Goal: Task Accomplishment & Management: Manage account settings

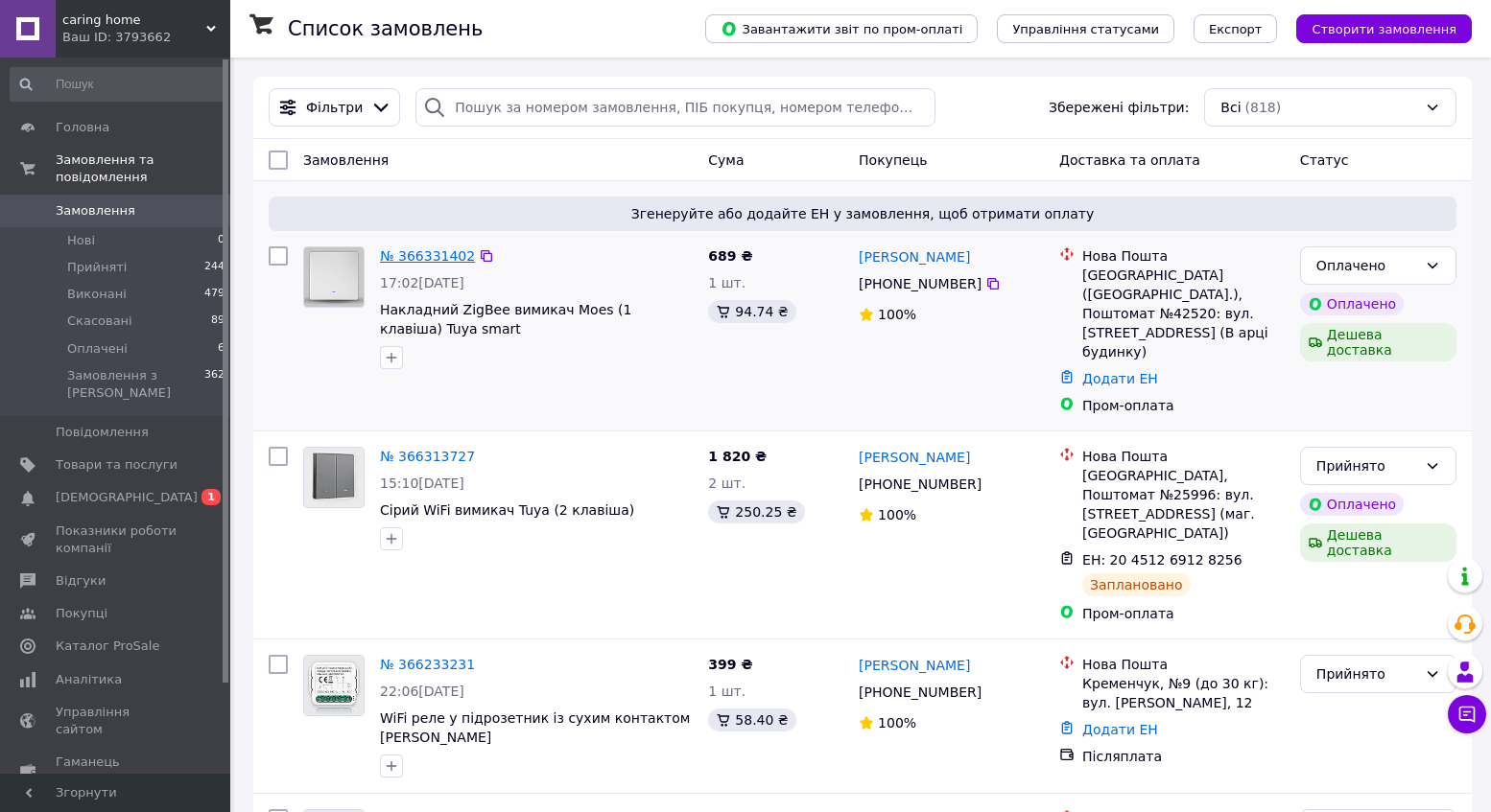
click at [457, 256] on link "№ 366331402" at bounding box center [428, 255] width 95 height 15
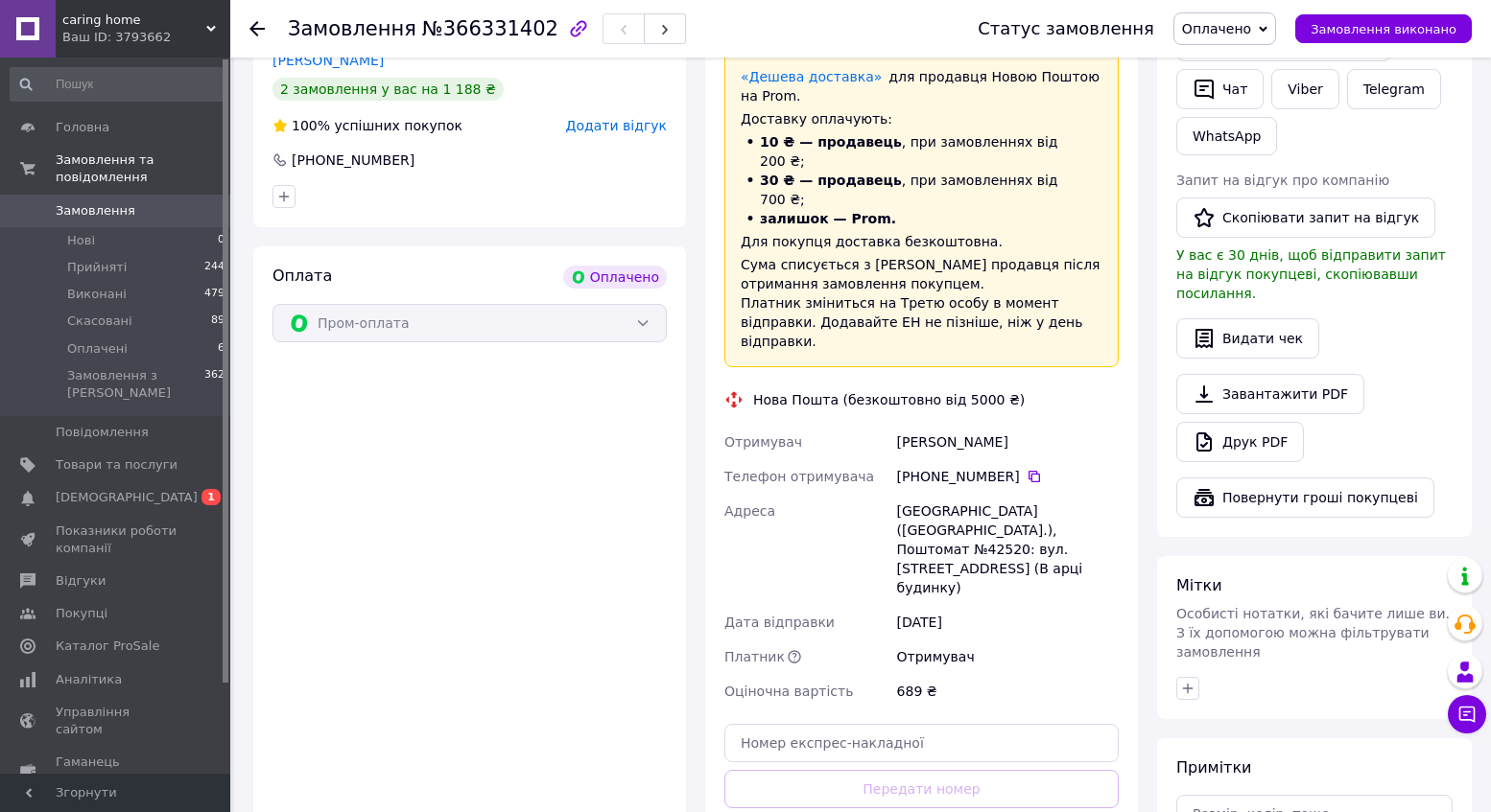
scroll to position [468, 0]
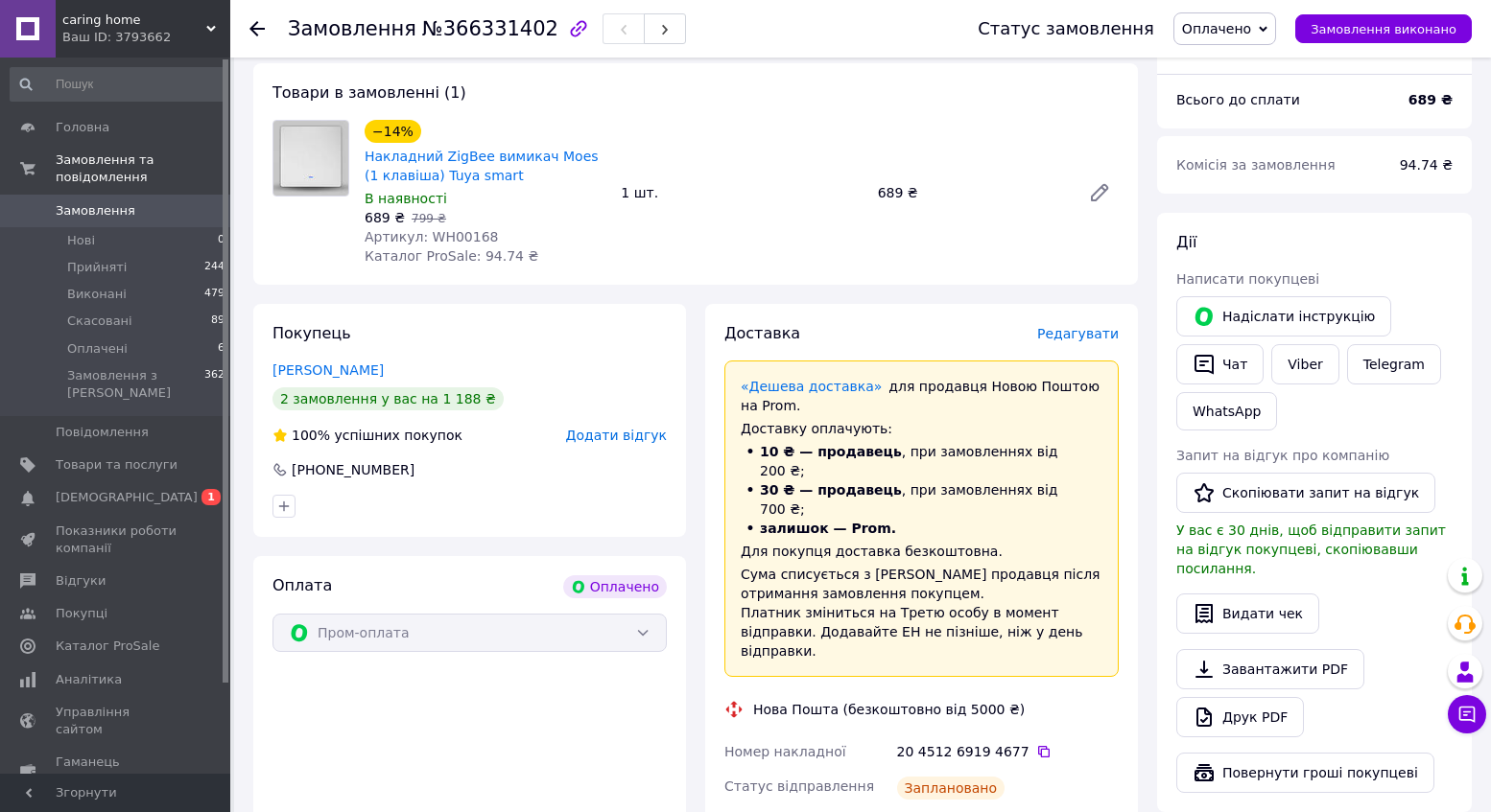
scroll to position [87, 0]
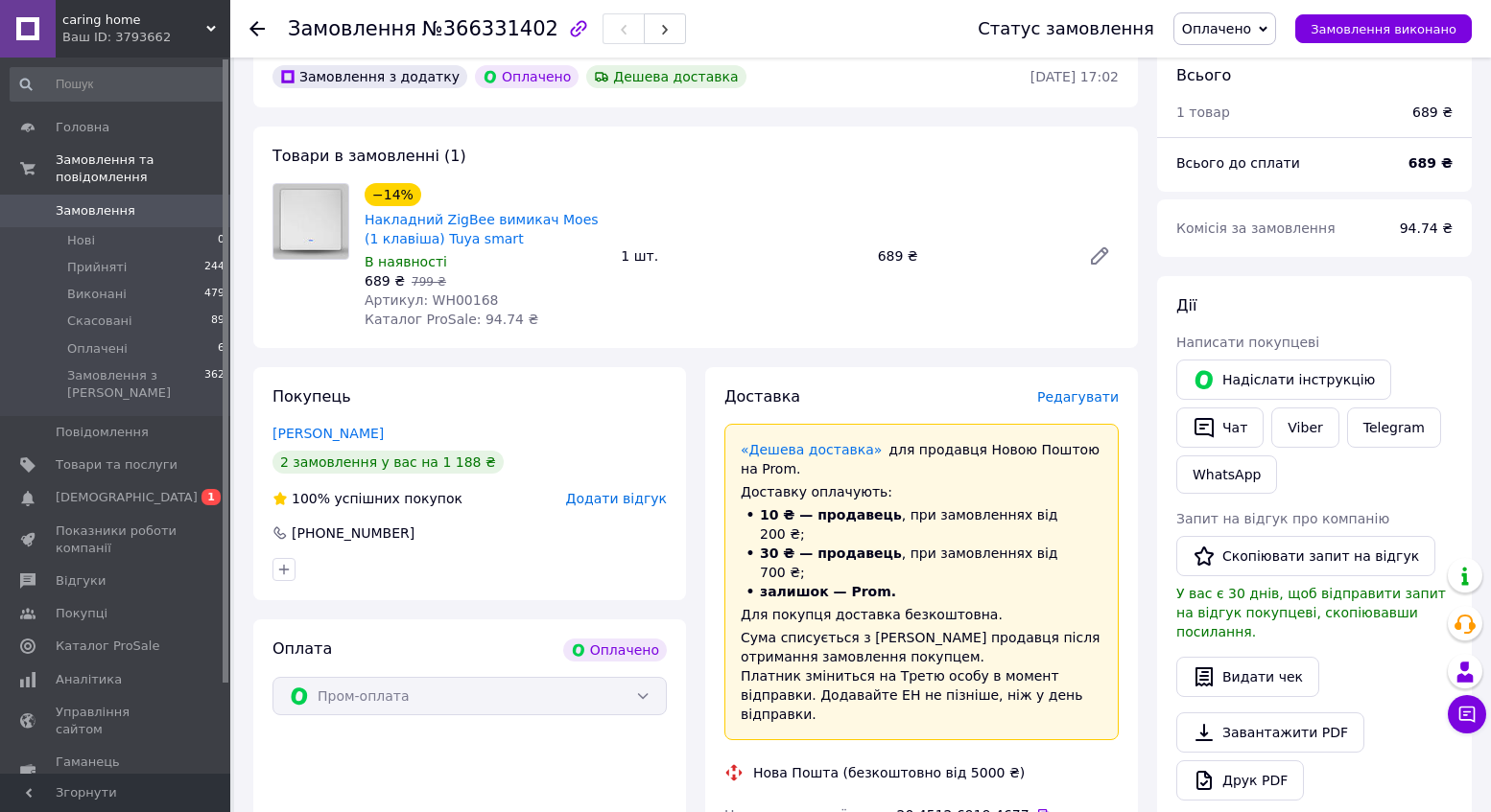
click at [474, 298] on span "Артикул: WH00168" at bounding box center [431, 299] width 133 height 15
copy span "WH00168"
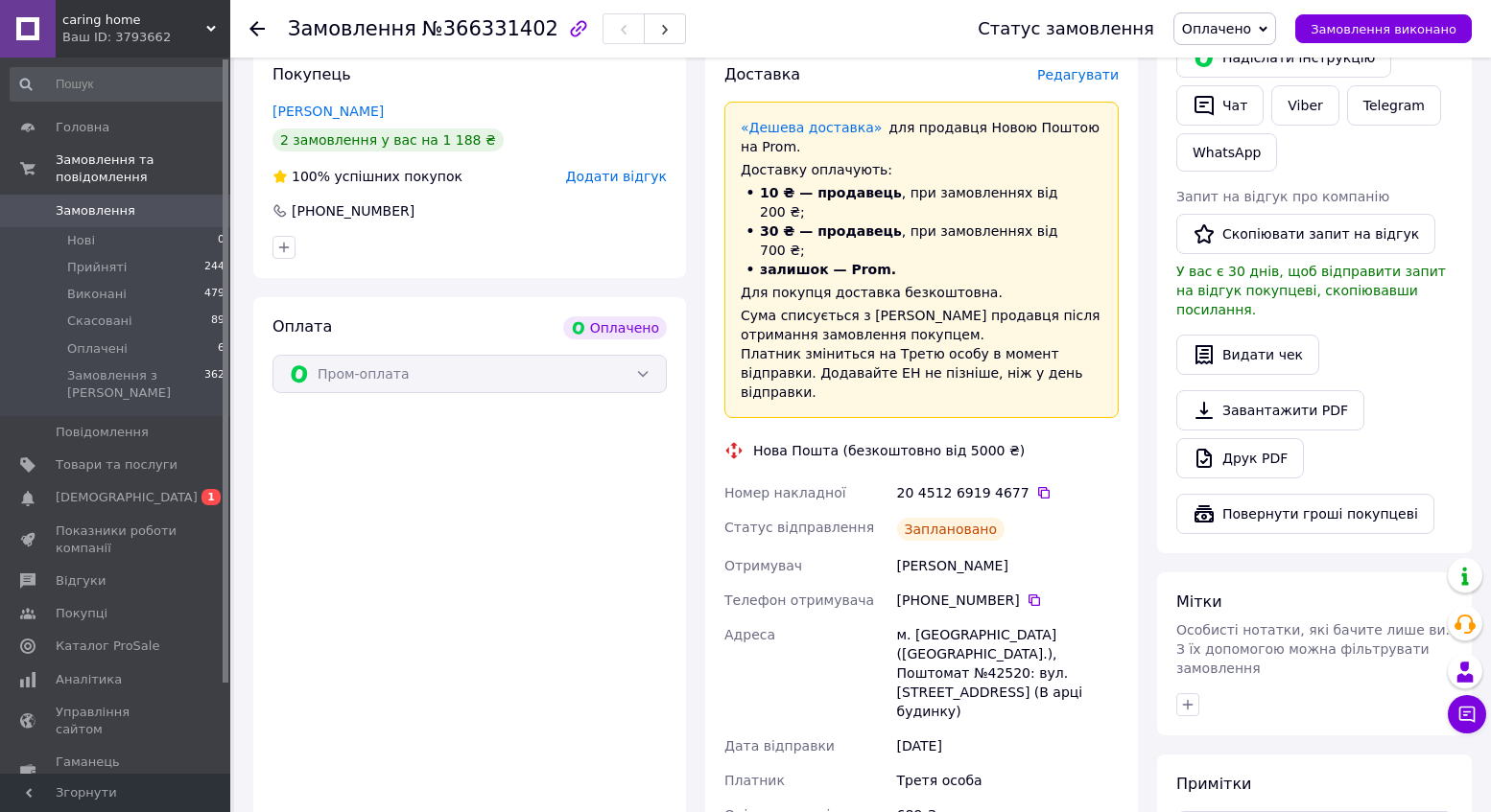
scroll to position [420, 0]
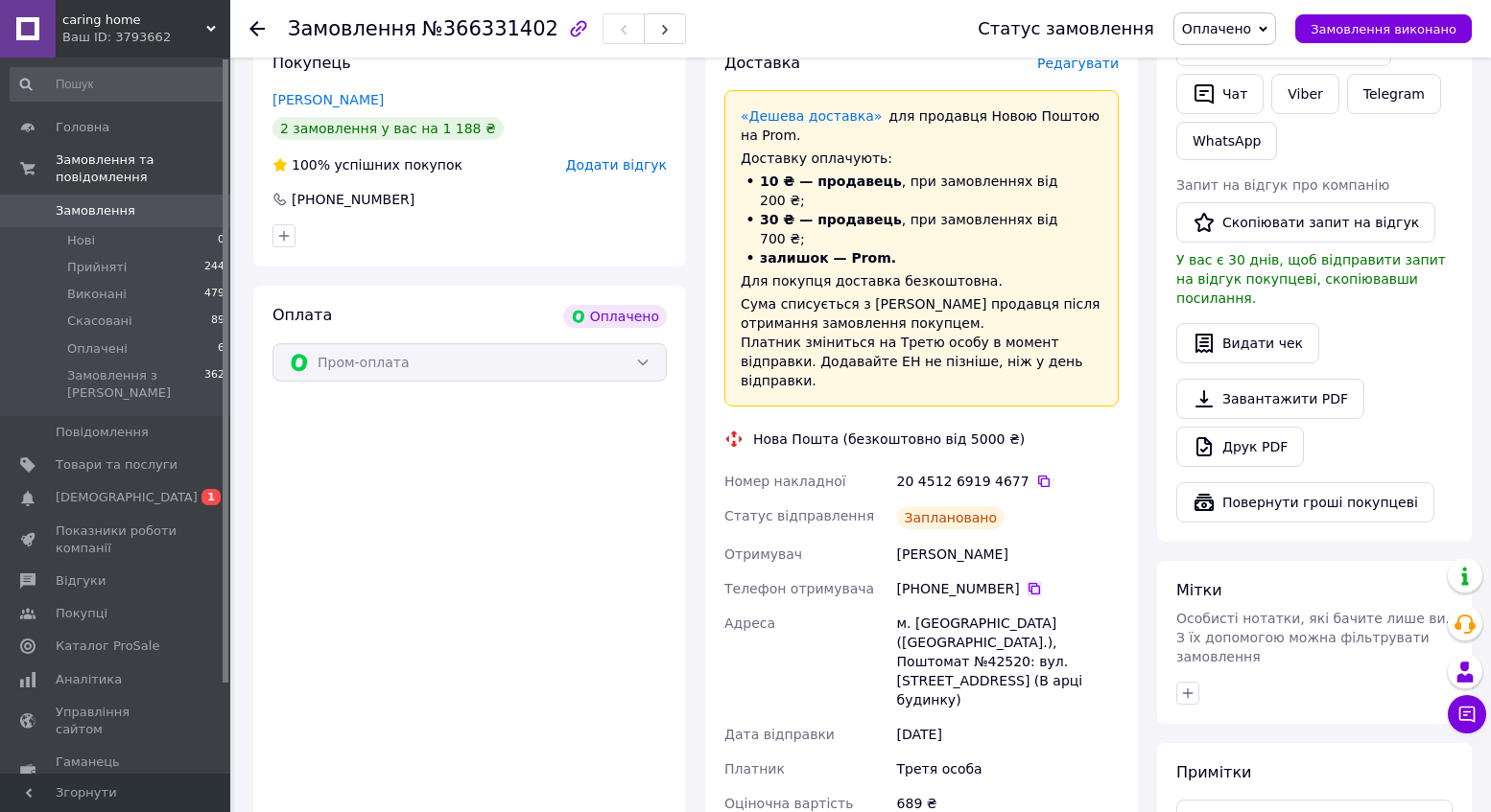
click at [1027, 581] on icon at bounding box center [1034, 588] width 15 height 15
click at [931, 606] on div "м. Київ (Київська обл.), Поштомат №42520: вул. Хмельницька, 10 (В арці будинку)" at bounding box center [1007, 661] width 229 height 111
copy div "42520"
click at [1036, 474] on icon at bounding box center [1043, 481] width 15 height 15
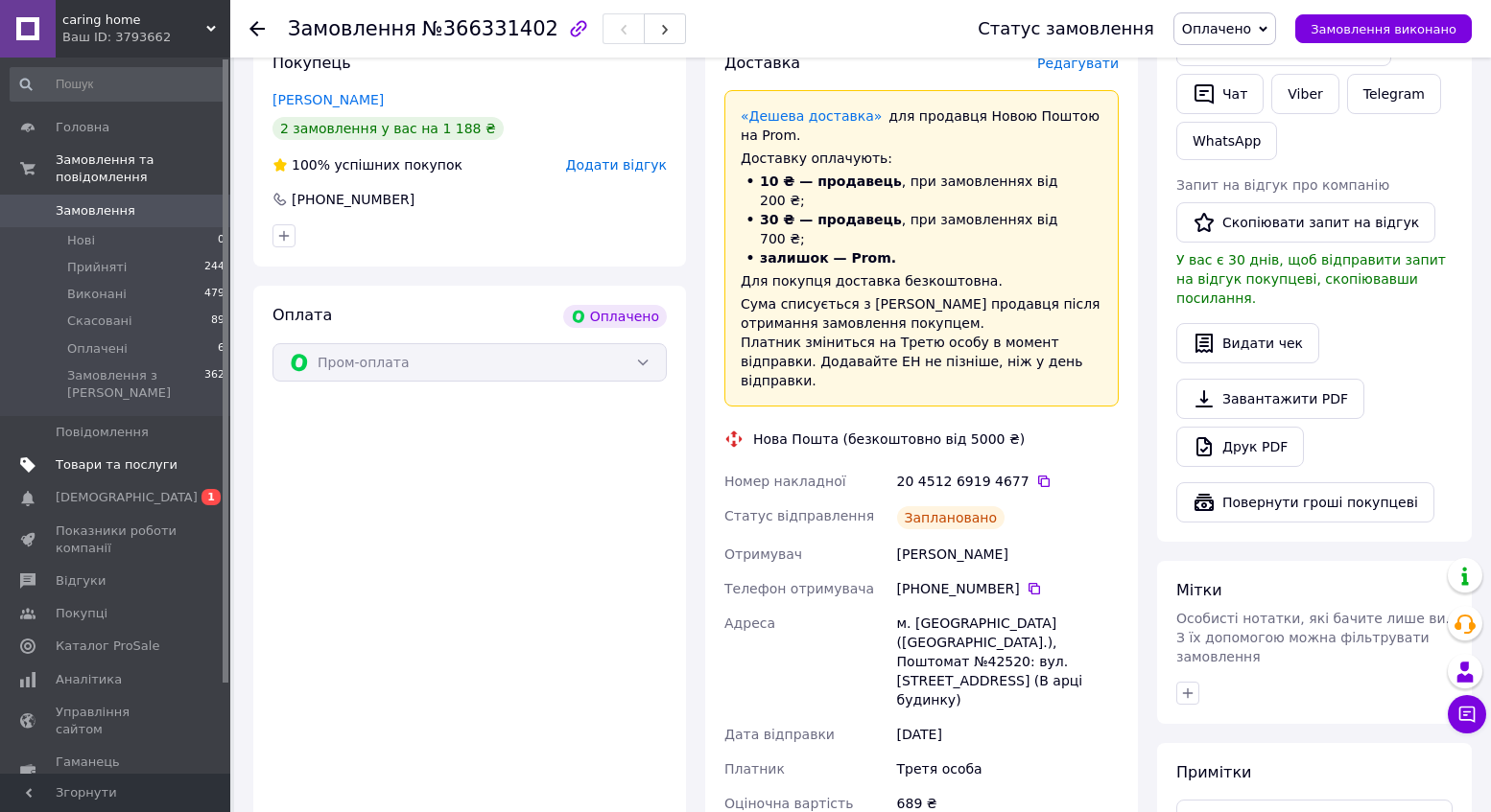
click at [121, 463] on span "Товари та послуги" at bounding box center [116, 464] width 122 height 17
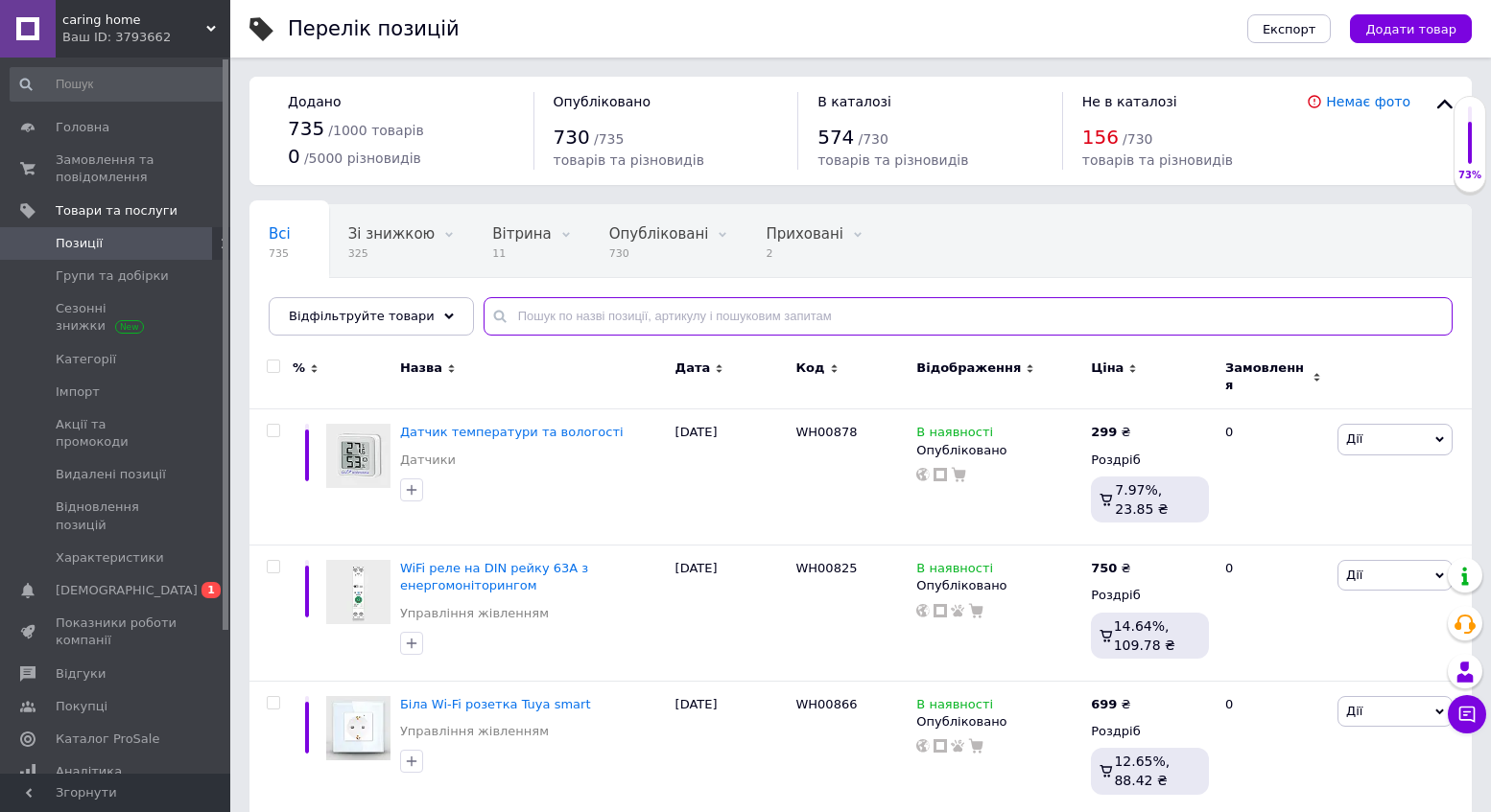
click at [548, 317] on input "text" at bounding box center [967, 316] width 969 height 39
paste input "WH00145"
type input "WH00145"
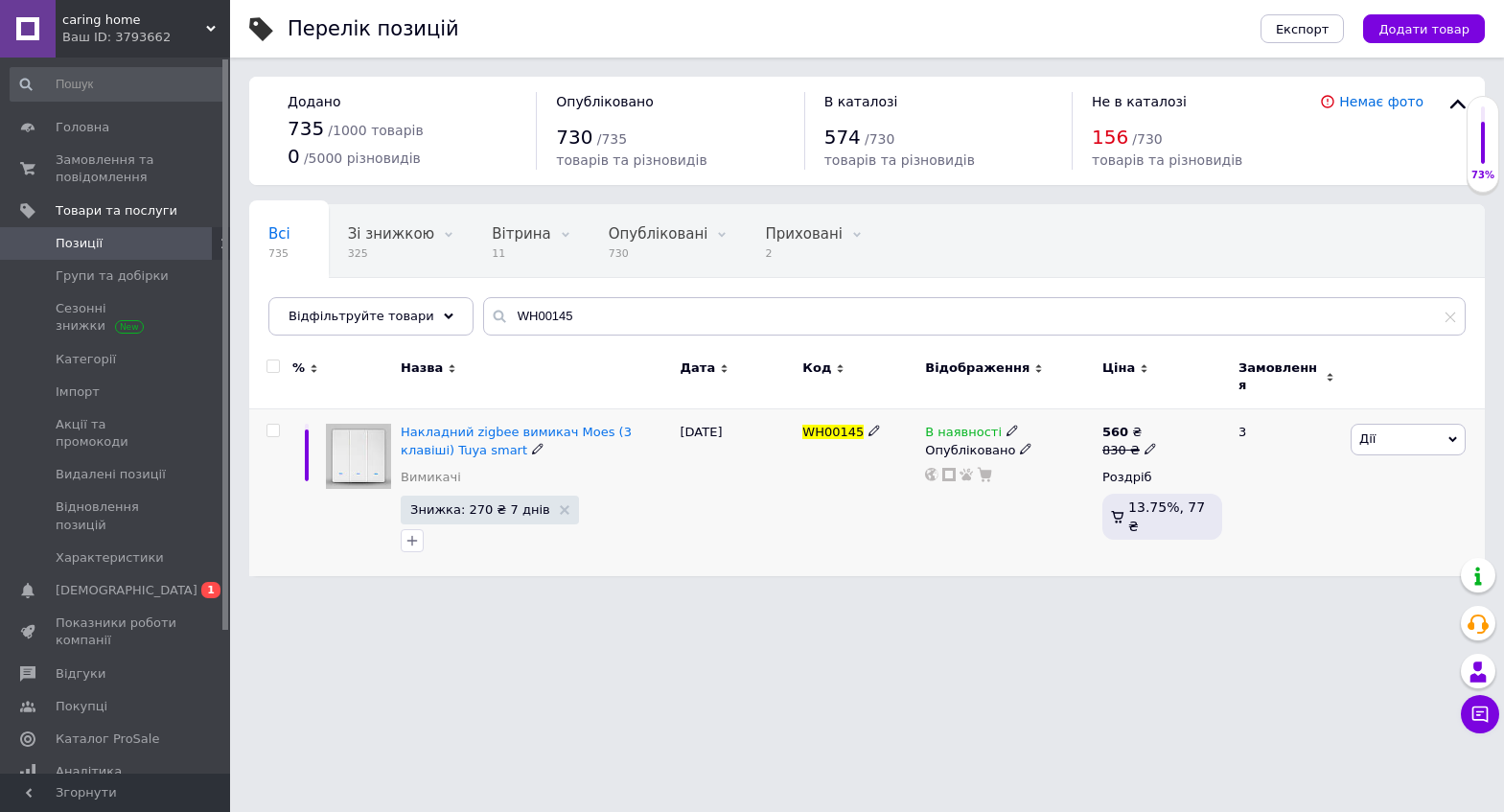
click at [846, 424] on span "WH00145" at bounding box center [833, 431] width 61 height 15
click at [977, 424] on span "В наявності" at bounding box center [963, 434] width 76 height 20
click at [1054, 435] on li "Немає в наявності" at bounding box center [1121, 446] width 182 height 27
click at [880, 595] on html "caring home Ваш ID: 3793662 Сайт caring home Кабінет покупця Перевірити стан си…" at bounding box center [752, 297] width 1504 height 595
click at [82, 763] on span "Аналітика" at bounding box center [88, 771] width 66 height 17
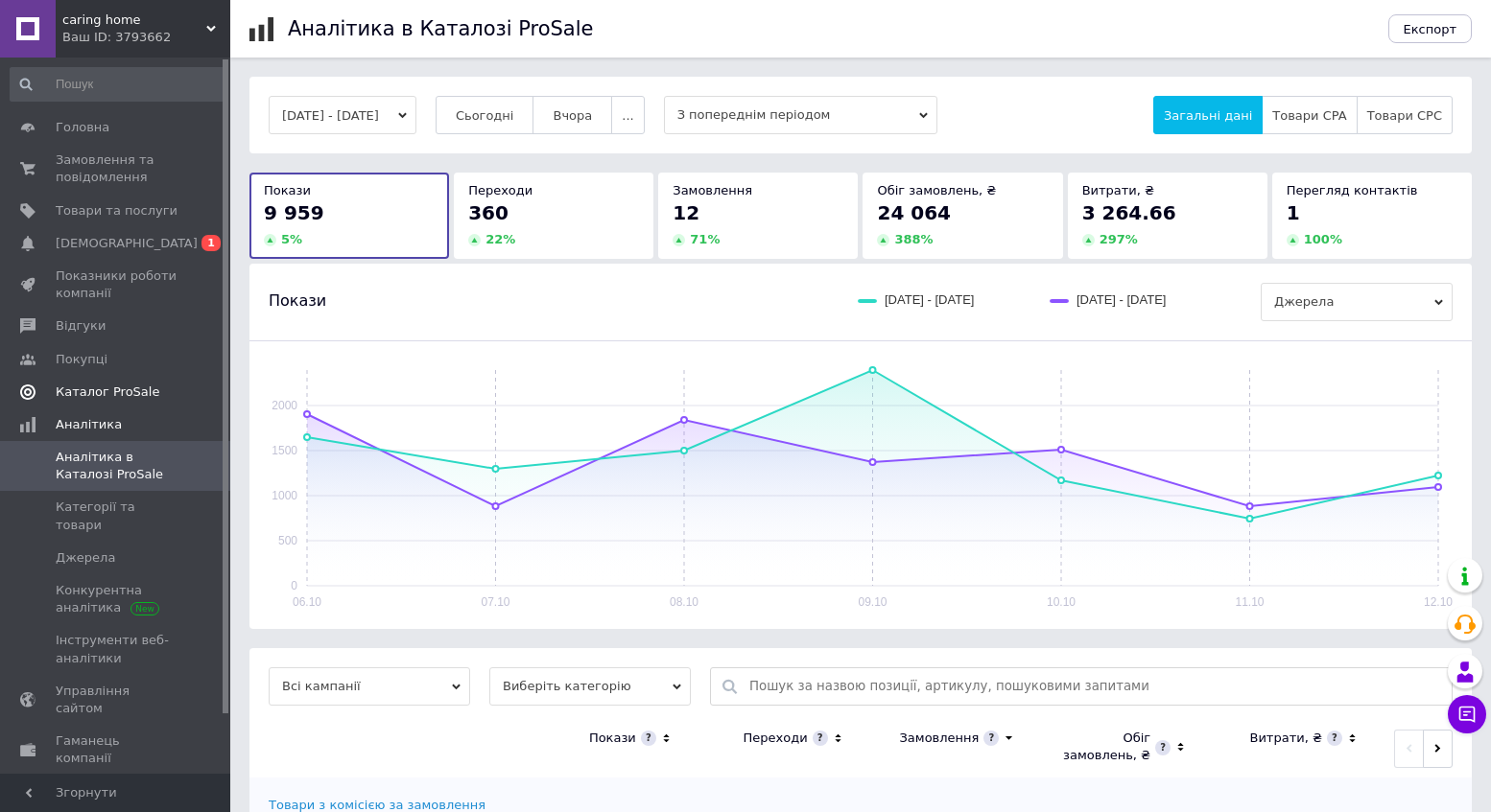
click at [127, 387] on span "Каталог ProSale" at bounding box center [107, 392] width 103 height 17
